Goal: Check status: Check status

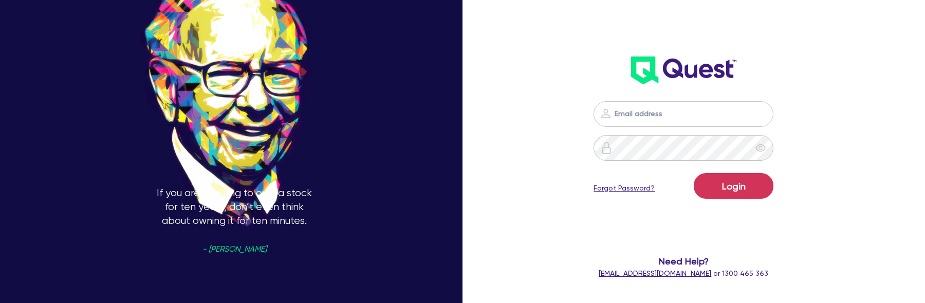
click at [640, 118] on input "email" at bounding box center [684, 114] width 180 height 26
type input "[EMAIL_ADDRESS][DOMAIN_NAME]"
click at [735, 188] on button "Login" at bounding box center [734, 186] width 80 height 26
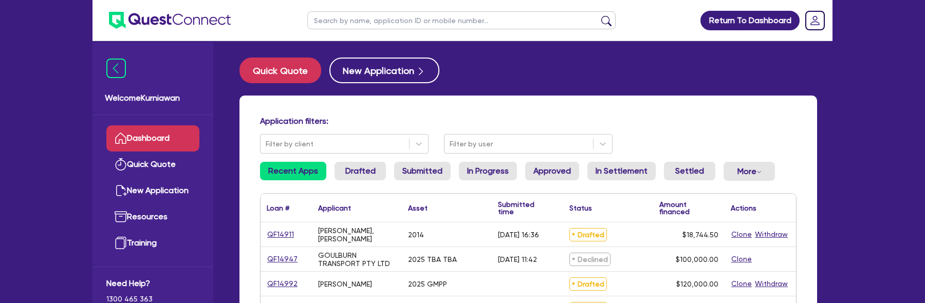
click at [418, 21] on input "text" at bounding box center [461, 20] width 308 height 18
paste input "QF14879"
type input "QF14879"
click at [598, 15] on button "submit" at bounding box center [606, 22] width 16 height 14
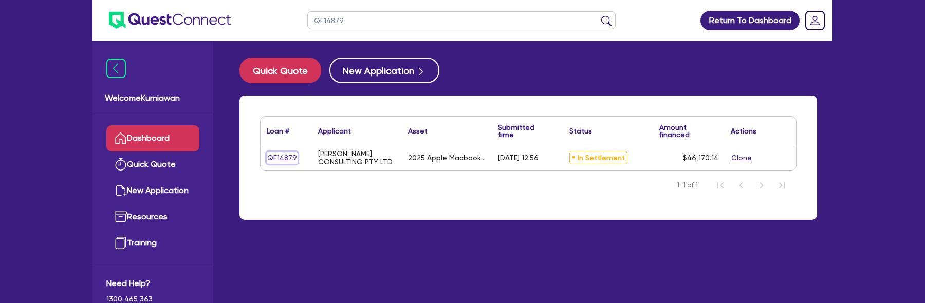
click at [274, 161] on link "QF14879" at bounding box center [282, 158] width 31 height 12
select select "TERTIARY_ASSETS"
select select "IT_EQUIPMENT"
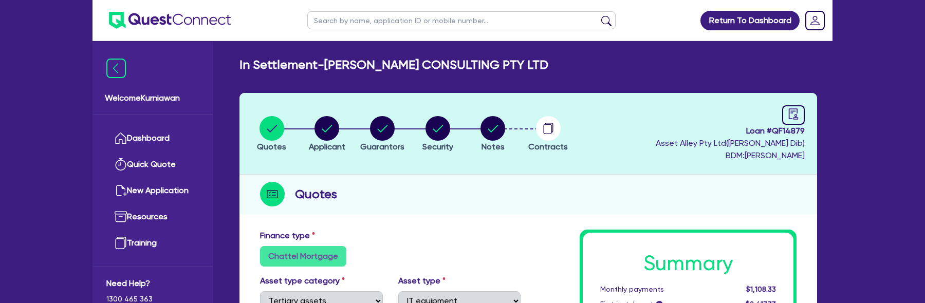
scroll to position [16, 0]
